Goal: Information Seeking & Learning: Learn about a topic

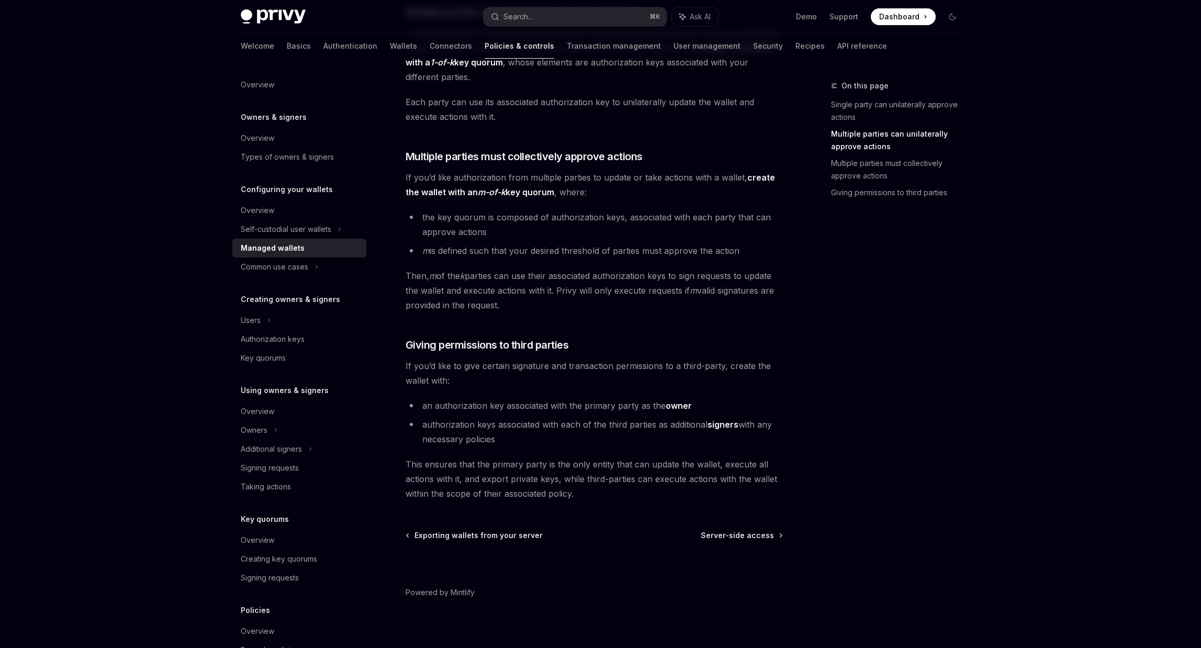
scroll to position [316, 0]
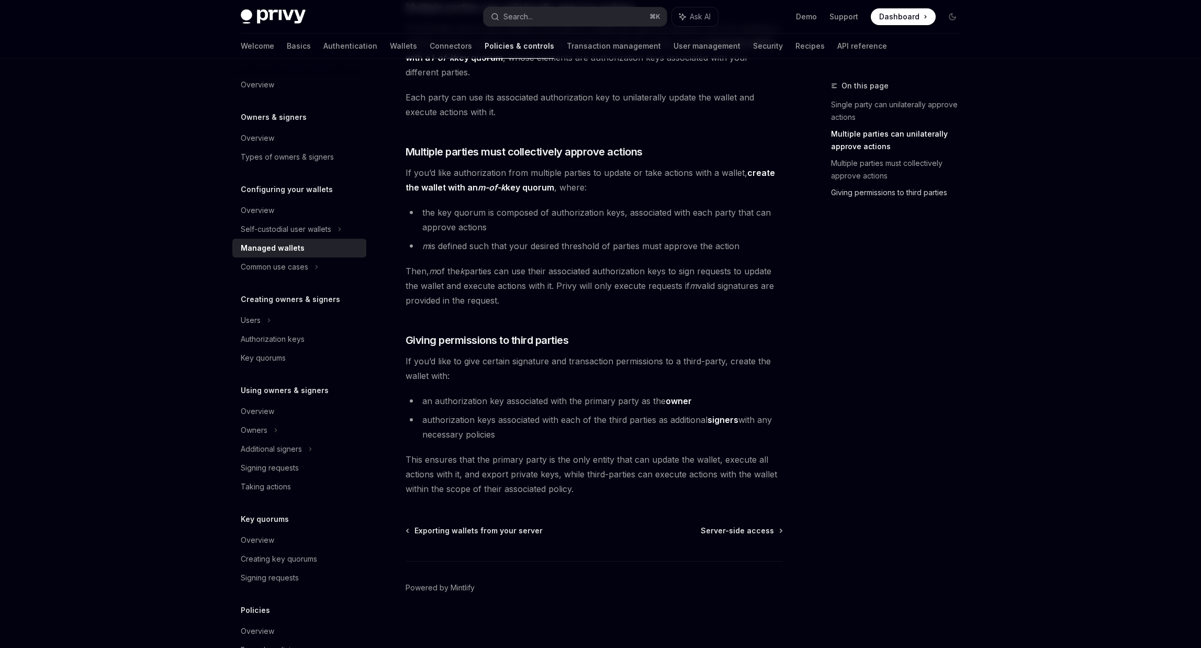
click at [883, 198] on link "Giving permissions to third parties" at bounding box center [900, 192] width 138 height 17
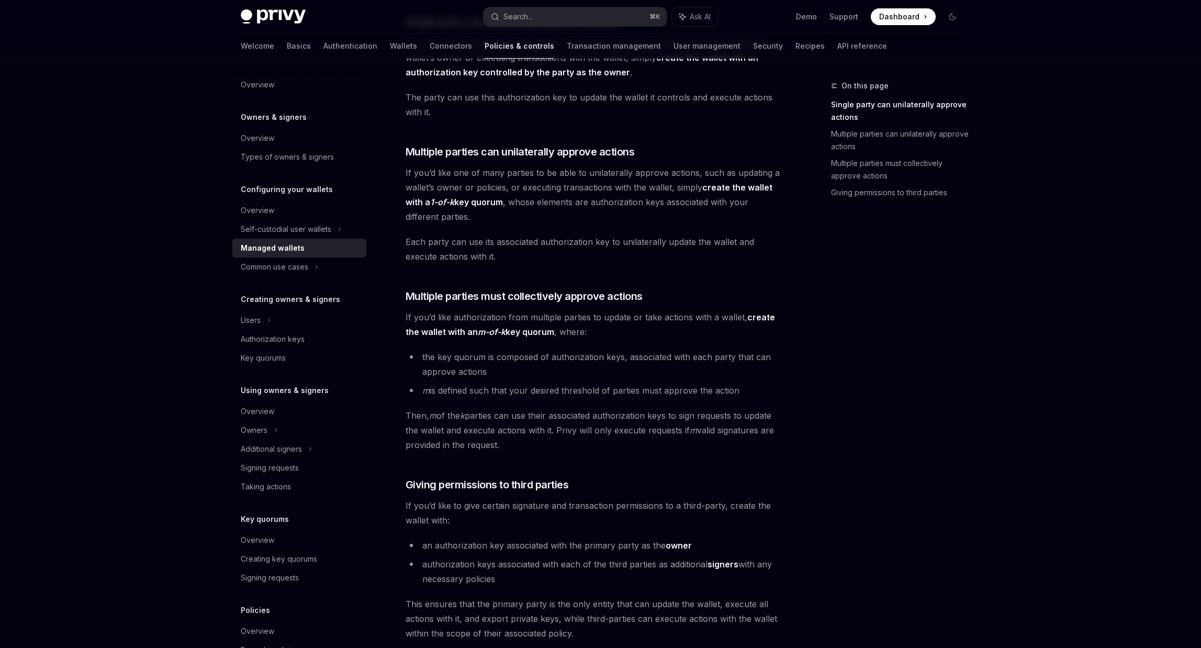
scroll to position [169, 0]
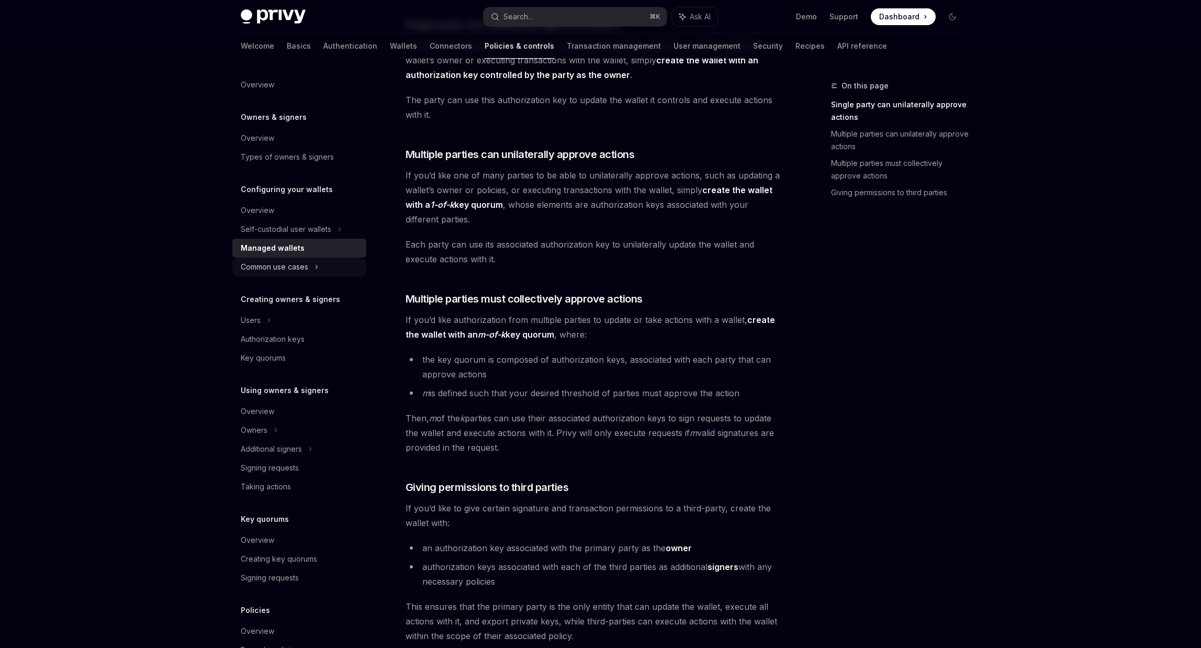
click at [314, 271] on div "Common use cases" at bounding box center [299, 266] width 134 height 19
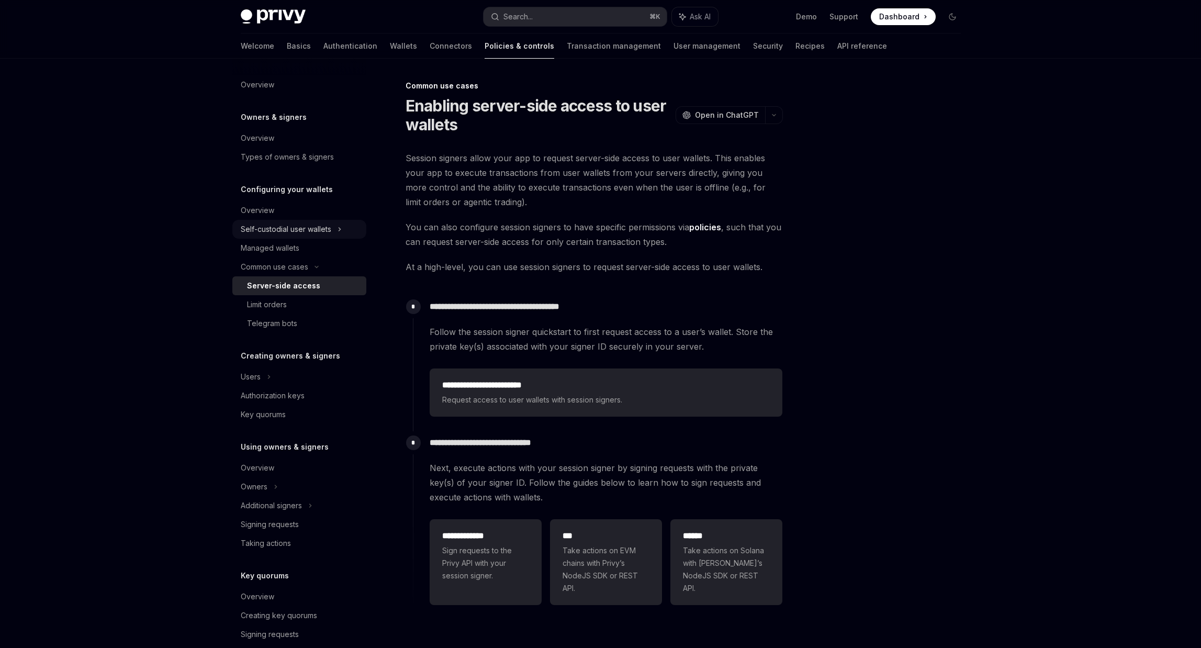
click at [313, 226] on div "Self-custodial user wallets" at bounding box center [286, 229] width 91 height 13
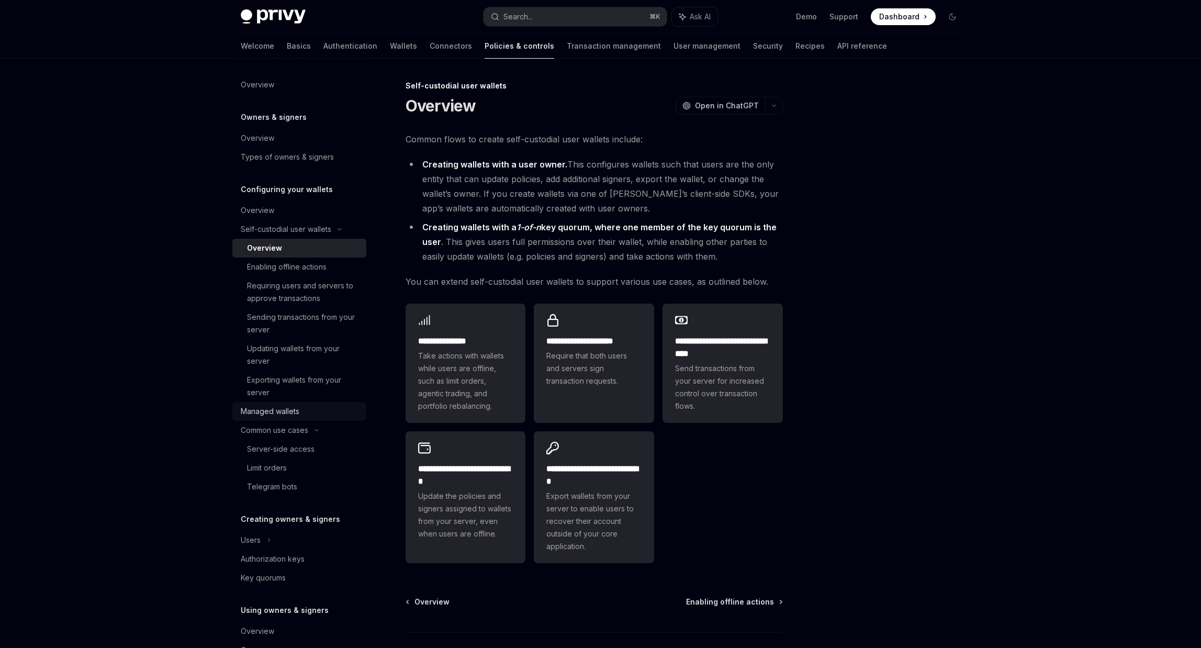
click at [307, 415] on div "Managed wallets" at bounding box center [300, 411] width 119 height 13
